Goal: Find specific page/section: Find specific page/section

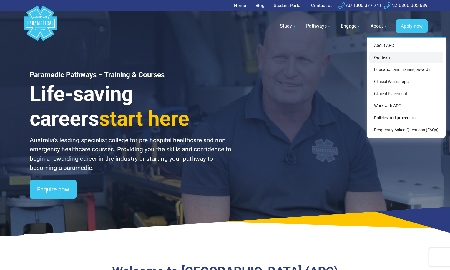
click at [379, 60] on link "Our team" at bounding box center [407, 57] width 74 height 11
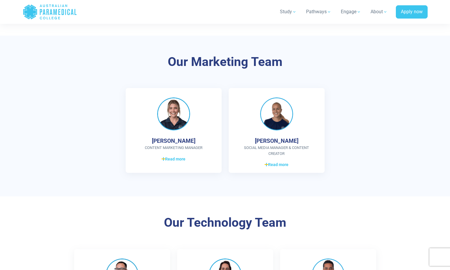
scroll to position [899, 0]
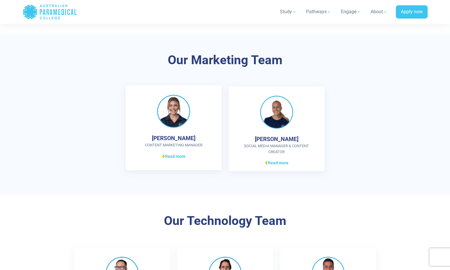
click at [176, 116] on img at bounding box center [173, 111] width 33 height 33
click at [176, 158] on span "Read more" at bounding box center [174, 156] width 24 height 6
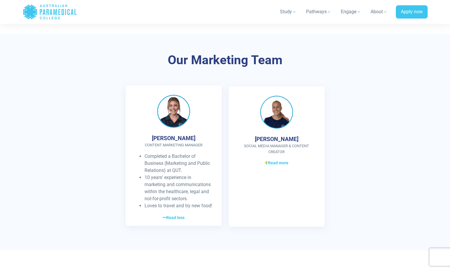
click at [176, 118] on img at bounding box center [173, 111] width 33 height 33
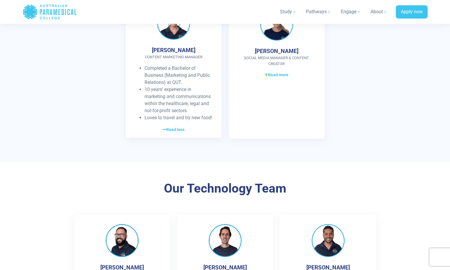
scroll to position [1097, 0]
